Goal: Information Seeking & Learning: Learn about a topic

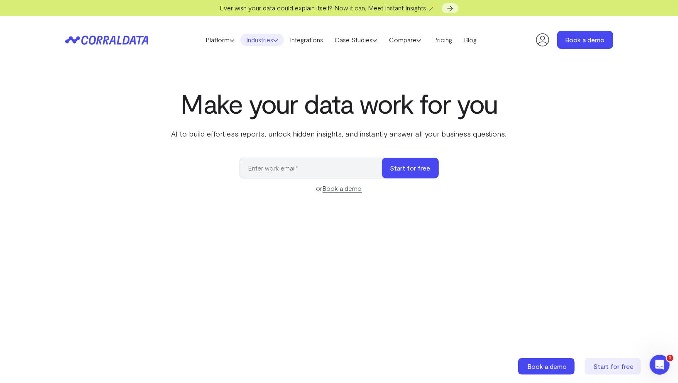
click at [265, 43] on link "Industries" at bounding box center [263, 40] width 44 height 12
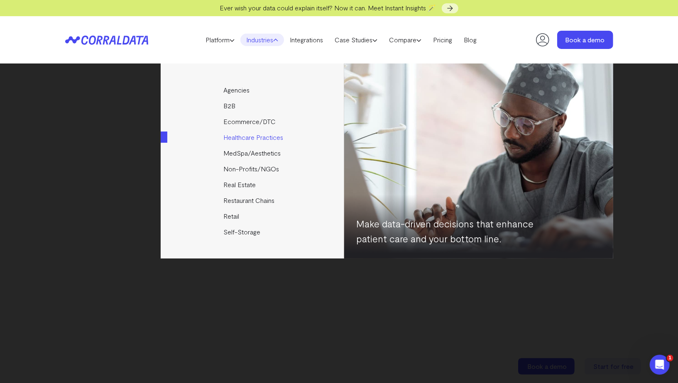
click at [241, 137] on link "Healthcare Practices" at bounding box center [253, 138] width 185 height 16
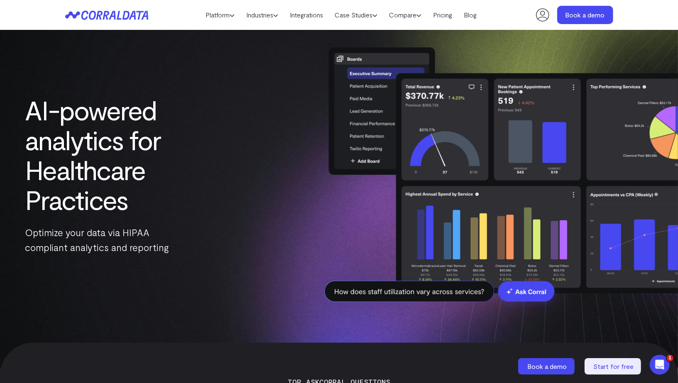
scroll to position [16, 0]
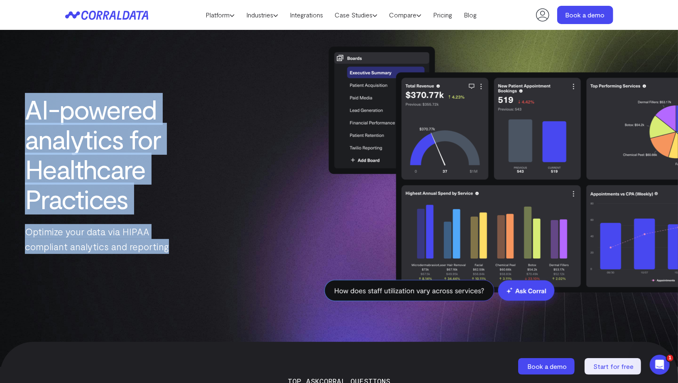
drag, startPoint x: 14, startPoint y: 103, endPoint x: 224, endPoint y: 254, distance: 258.5
click at [224, 254] on div "AI-powered analytics for Healthcare Practices Optimize your data via HIPAA comp…" at bounding box center [119, 174] width 238 height 160
copy div "AI-powered analytics for Healthcare Practices Optimize your data via HIPAA comp…"
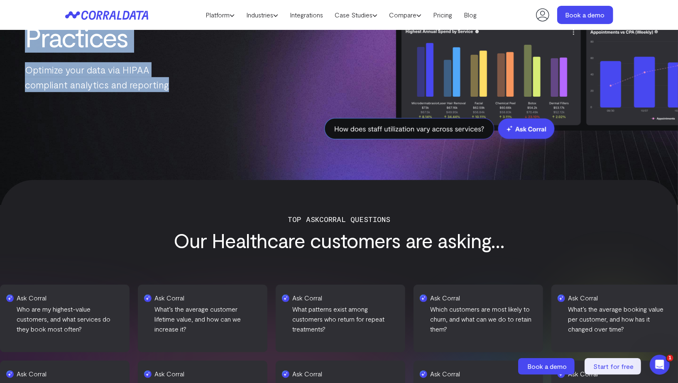
scroll to position [278, 0]
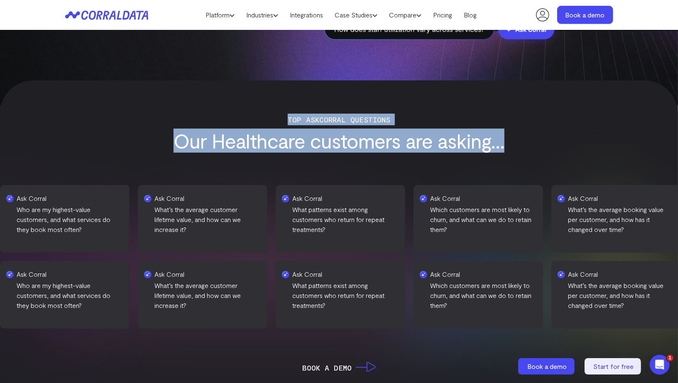
drag, startPoint x: 288, startPoint y: 119, endPoint x: 532, endPoint y: 142, distance: 245.0
click at [532, 142] on div "Top ASKCorral Questions Our Healthcare customers are asking..." at bounding box center [339, 133] width 548 height 38
copy div "Top ASKCorral Questions Our Healthcare customers are asking..."
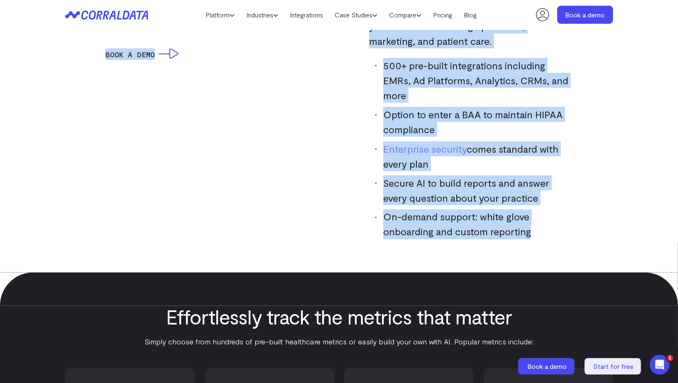
scroll to position [829, 0]
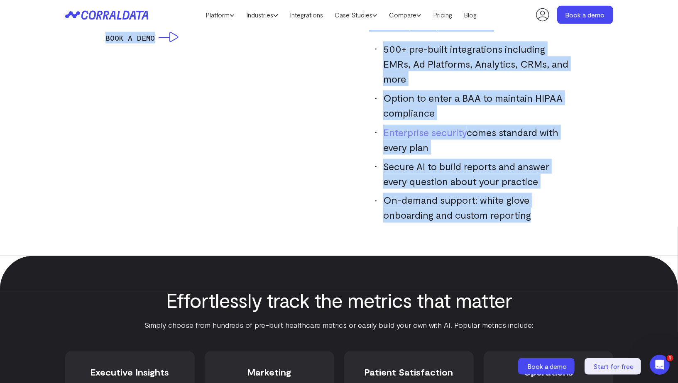
drag, startPoint x: 103, startPoint y: 63, endPoint x: 428, endPoint y: 240, distance: 369.6
click at [428, 240] on div "AI-POWERED DATA FOR BUSINESS GROWTH Track every step of the patient journey wit…" at bounding box center [339, 76] width 678 height 359
copy div "AI-POWERED DATA FOR BUSINESS GROWTH Track every step of the patient journey wit…"
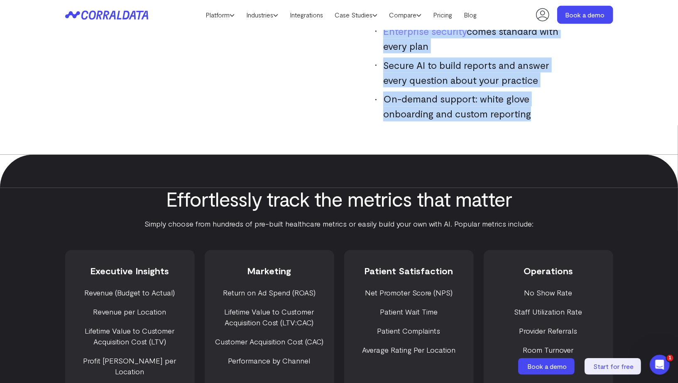
scroll to position [1049, 0]
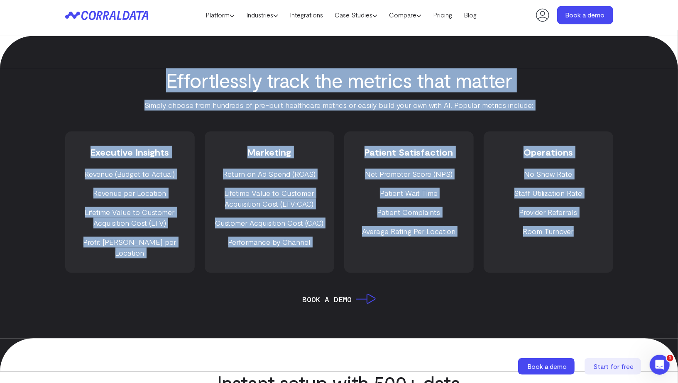
drag, startPoint x: 165, startPoint y: 61, endPoint x: 587, endPoint y: 219, distance: 450.7
click at [587, 219] on div "Effortlessly track the metrics that matter Simply choose from hundreds of pre-b…" at bounding box center [339, 187] width 598 height 236
copy div "Effortlessly track the metrics that matter Simply choose from hundreds of pre-b…"
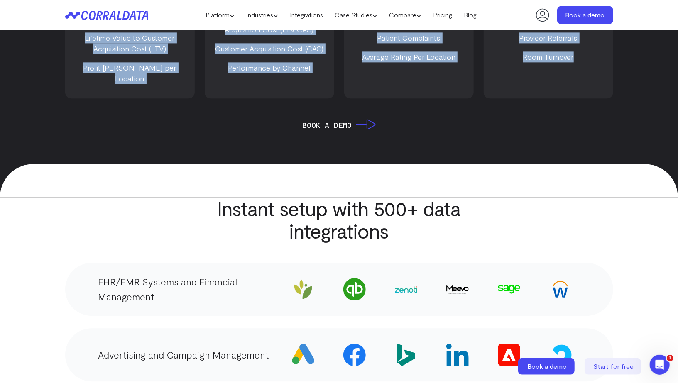
scroll to position [1295, 0]
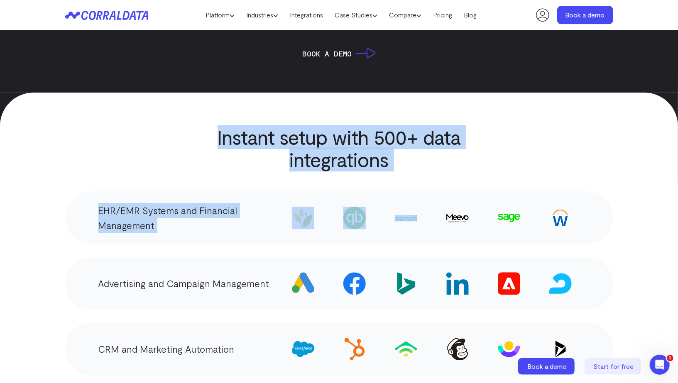
drag, startPoint x: 208, startPoint y: 107, endPoint x: 453, endPoint y: 163, distance: 251.5
click at [453, 163] on div "Instant setup with 500+ data integrations EHR/EMR Systems and Financial Managem…" at bounding box center [339, 368] width 598 height 484
click at [435, 160] on div "Instant setup with 500+ data integrations EHR/EMR Systems and Financial Managem…" at bounding box center [339, 368] width 598 height 484
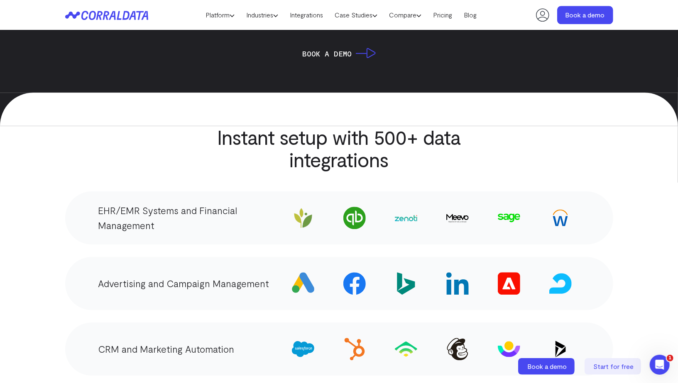
scroll to position [1349, 0]
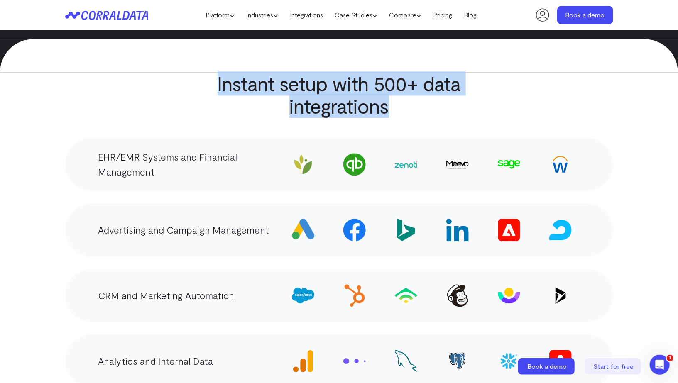
drag, startPoint x: 203, startPoint y: 66, endPoint x: 540, endPoint y: 82, distance: 336.9
click at [540, 82] on div "Instant setup with 500+ data integrations EHR/EMR Systems and Financial Managem…" at bounding box center [339, 314] width 598 height 484
copy h2 "Instant setup with 500+ data integrations"
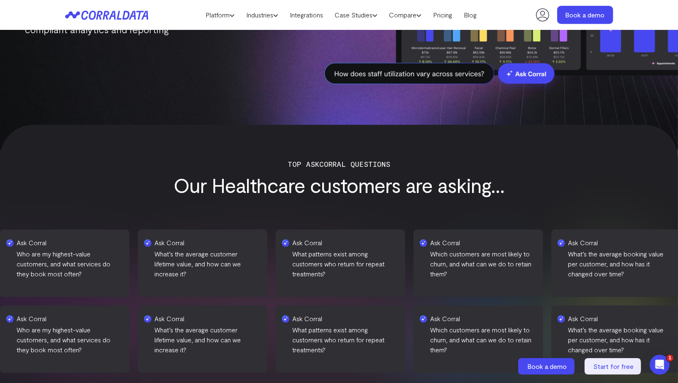
scroll to position [0, 0]
